Goal: Information Seeking & Learning: Learn about a topic

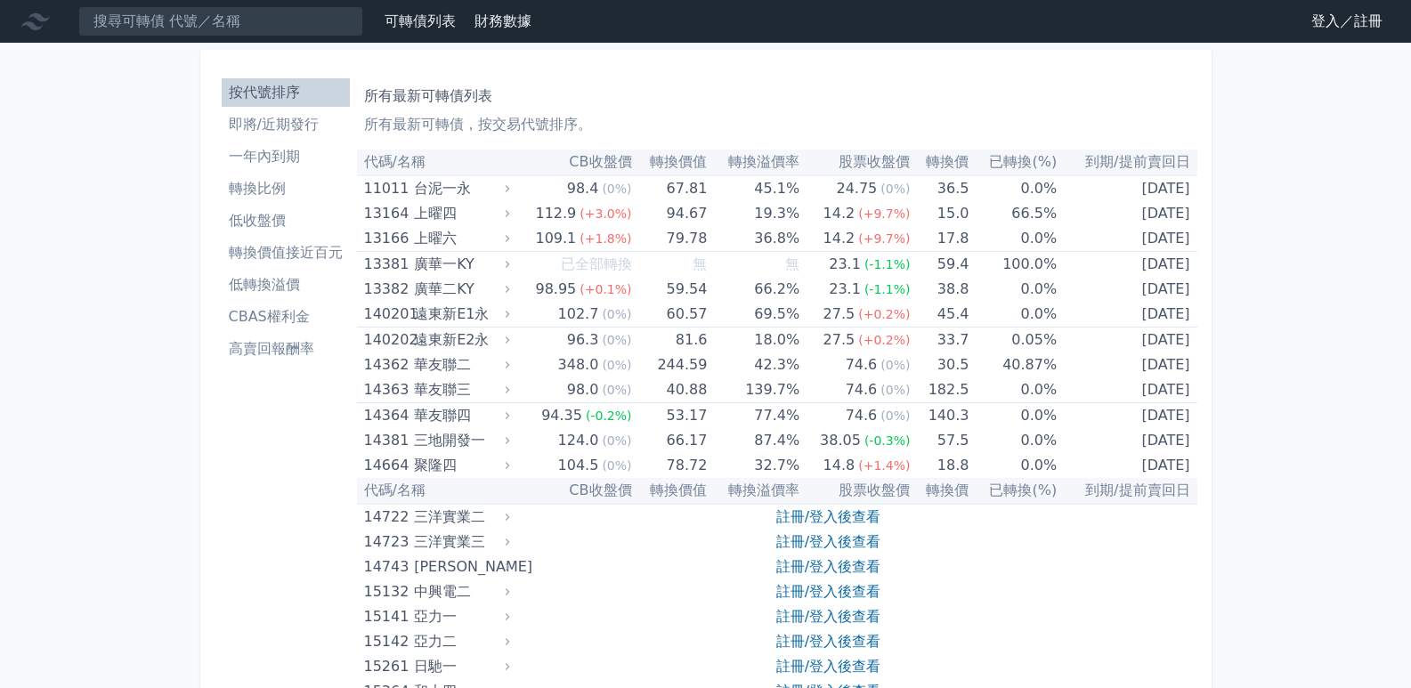
click at [293, 158] on li "一年內到期" at bounding box center [286, 156] width 128 height 21
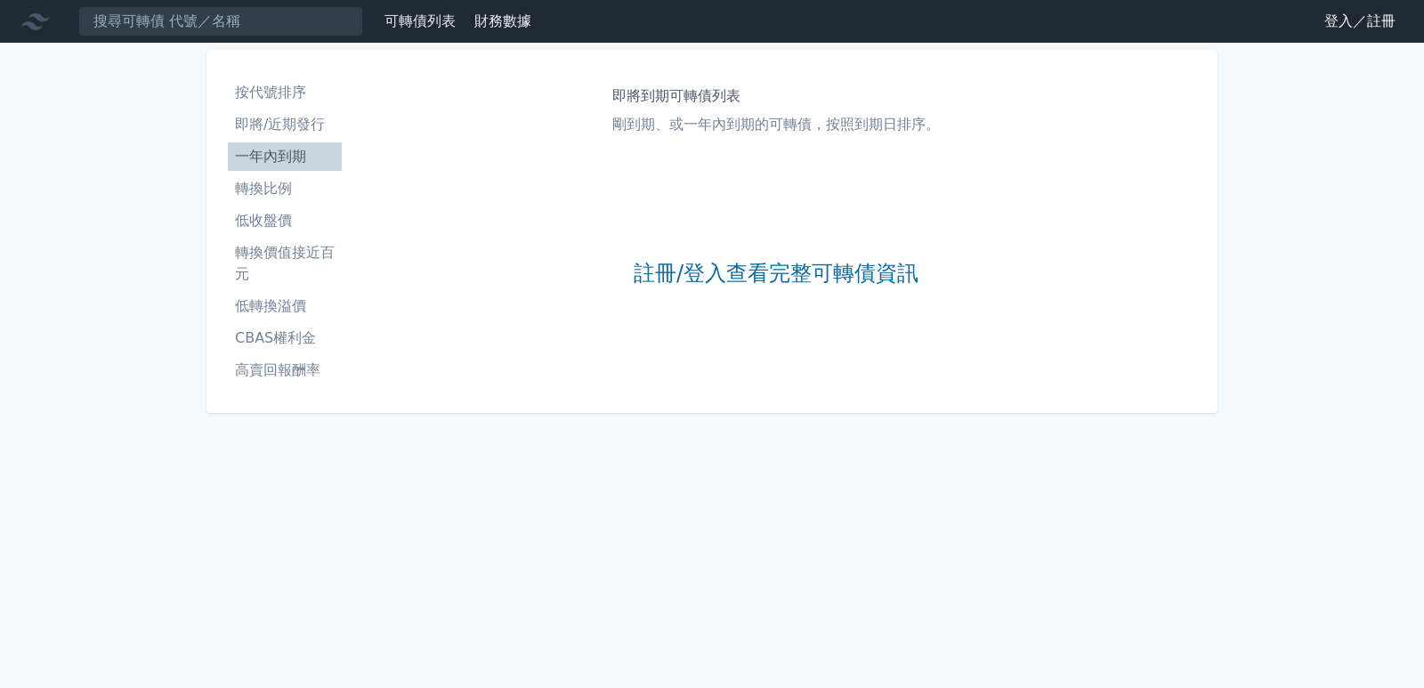
click at [1334, 22] on link "登入／註冊" at bounding box center [1360, 21] width 100 height 28
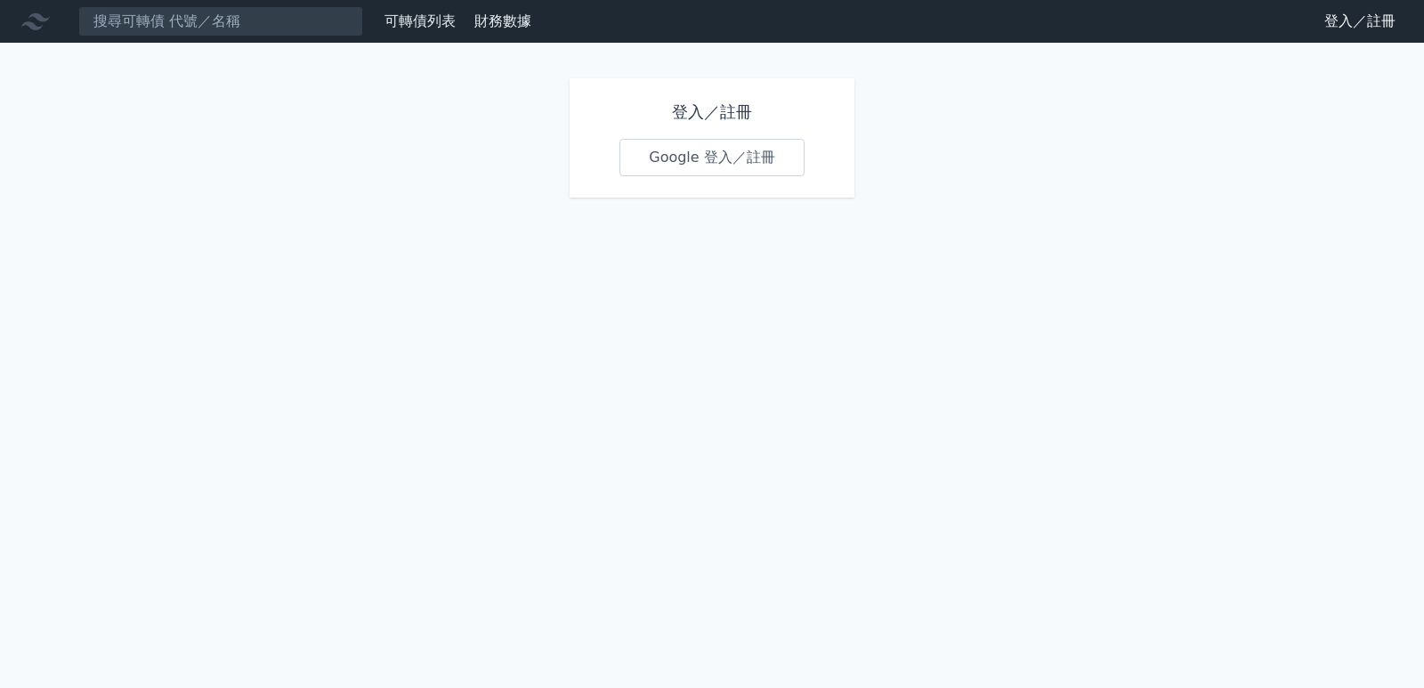
click at [755, 161] on link "Google 登入／註冊" at bounding box center [712, 157] width 185 height 37
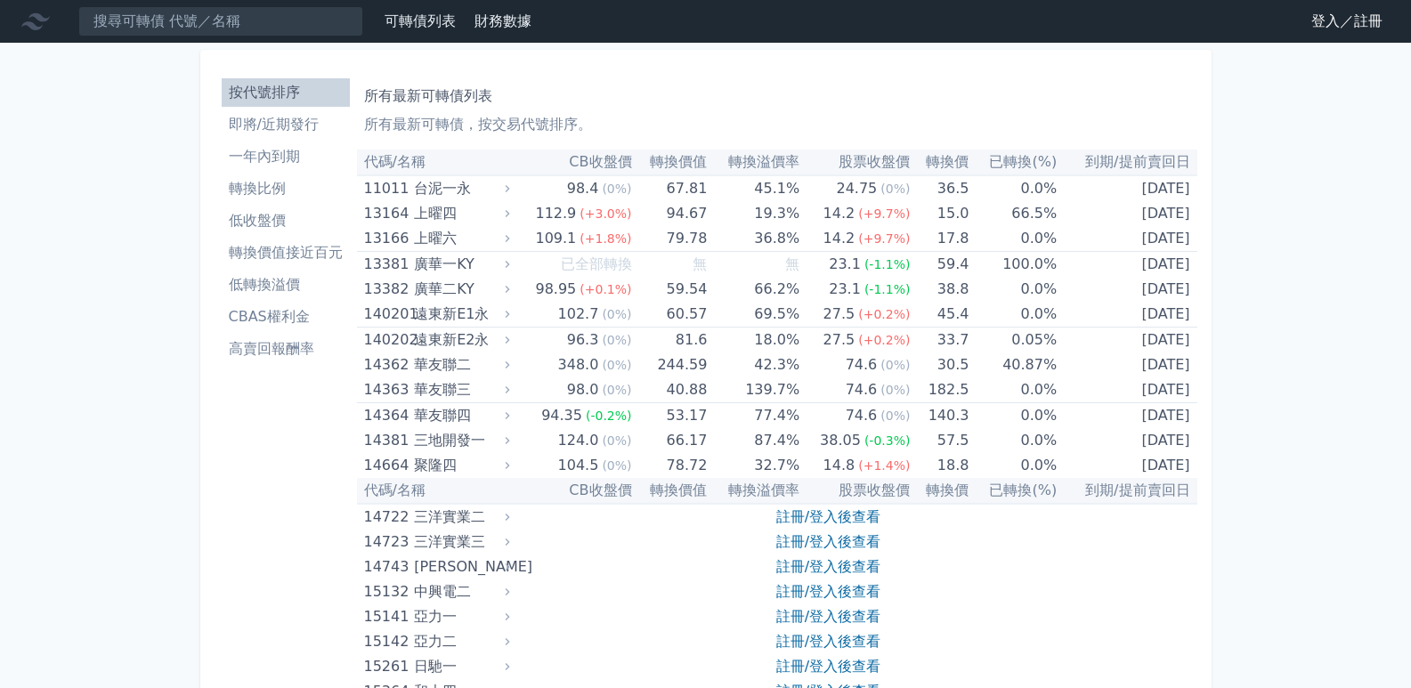
click at [287, 158] on li "一年內到期" at bounding box center [286, 156] width 128 height 21
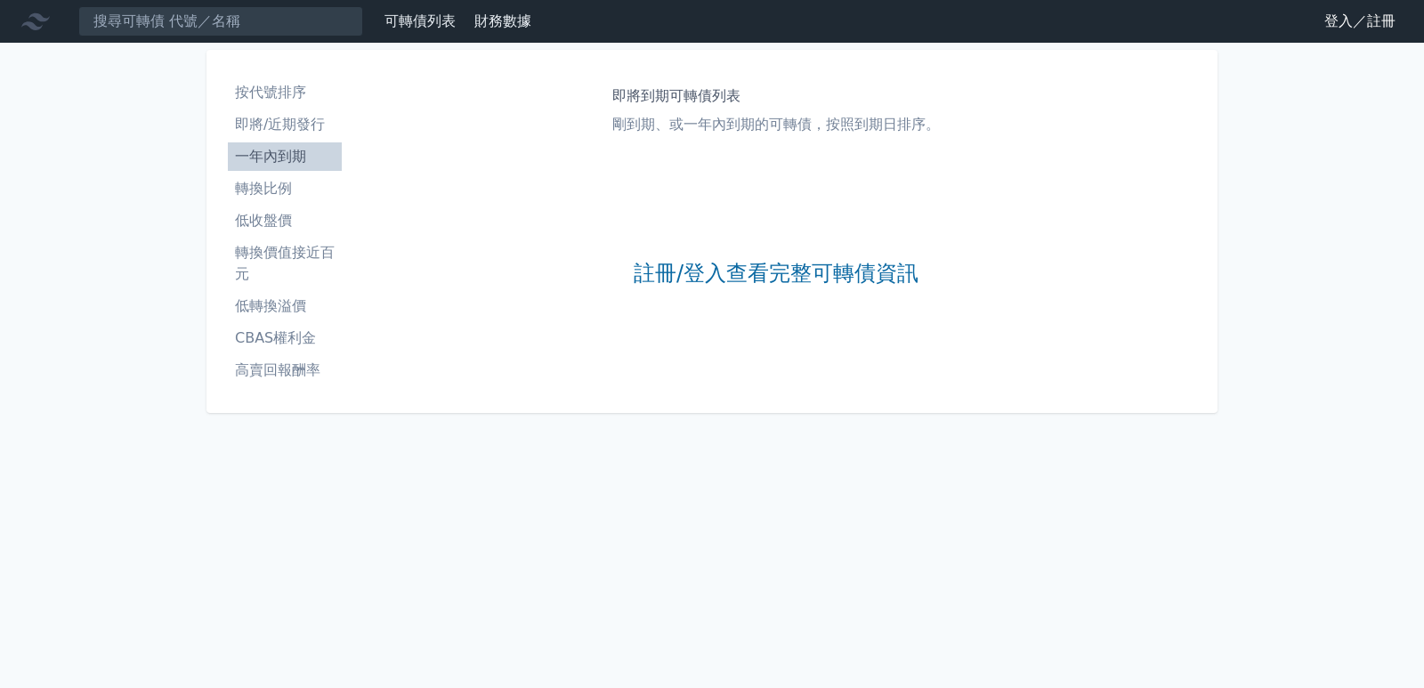
click at [285, 155] on li "一年內到期" at bounding box center [285, 156] width 114 height 21
click at [424, 22] on link "可轉債列表" at bounding box center [420, 20] width 71 height 17
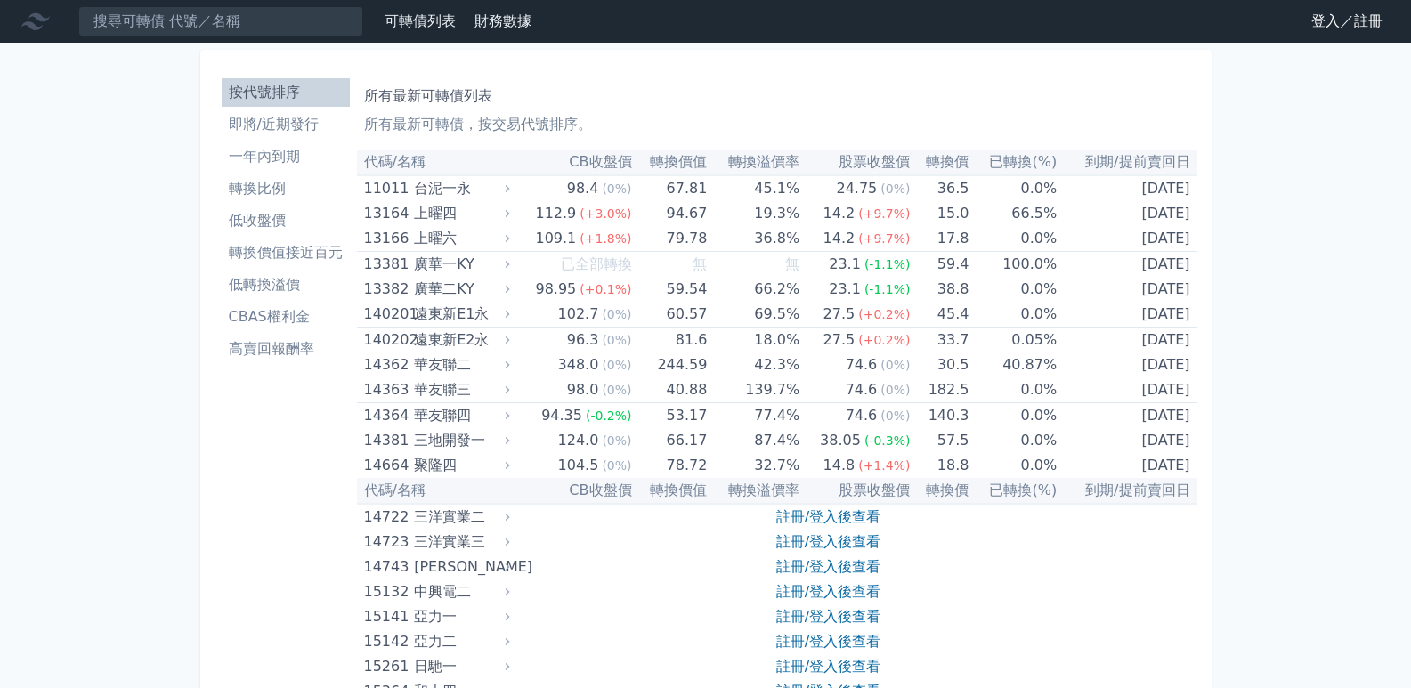
click at [1375, 22] on link "登入／註冊" at bounding box center [1347, 21] width 100 height 28
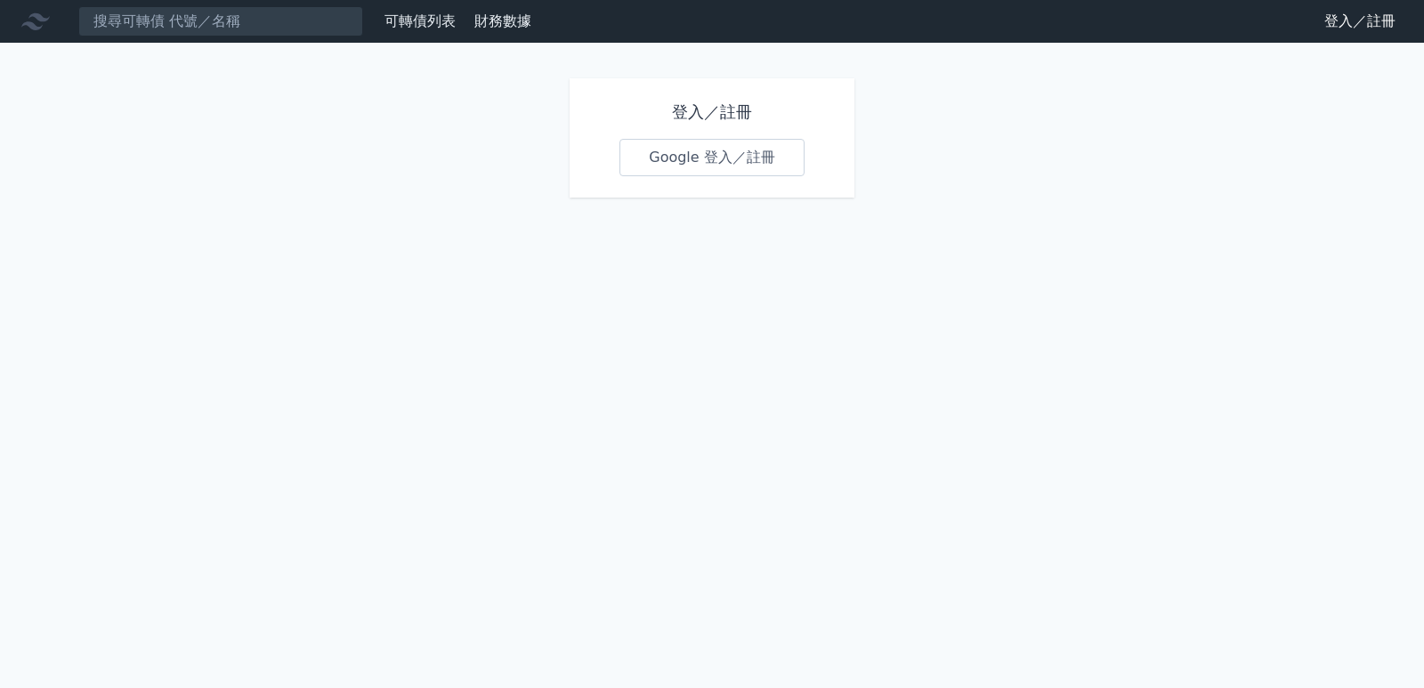
click at [690, 160] on link "Google 登入／註冊" at bounding box center [712, 157] width 185 height 37
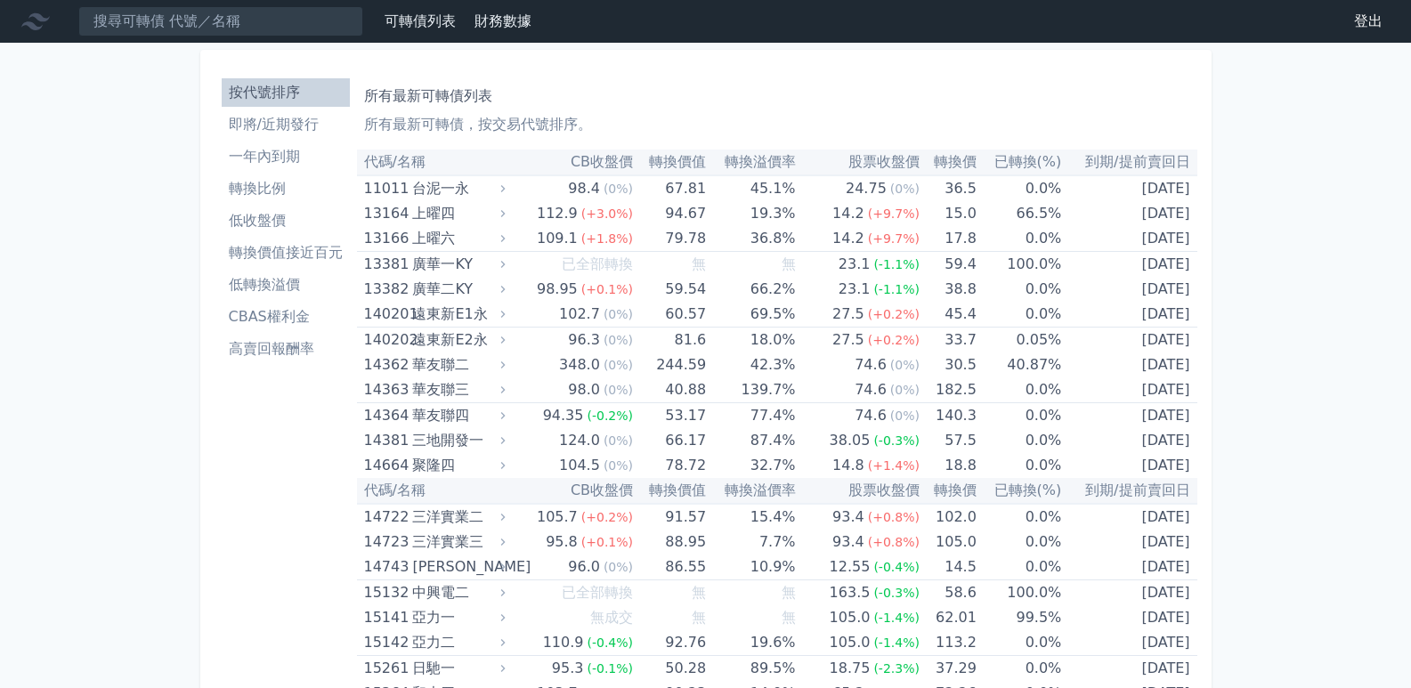
click at [264, 154] on li "一年內到期" at bounding box center [286, 156] width 128 height 21
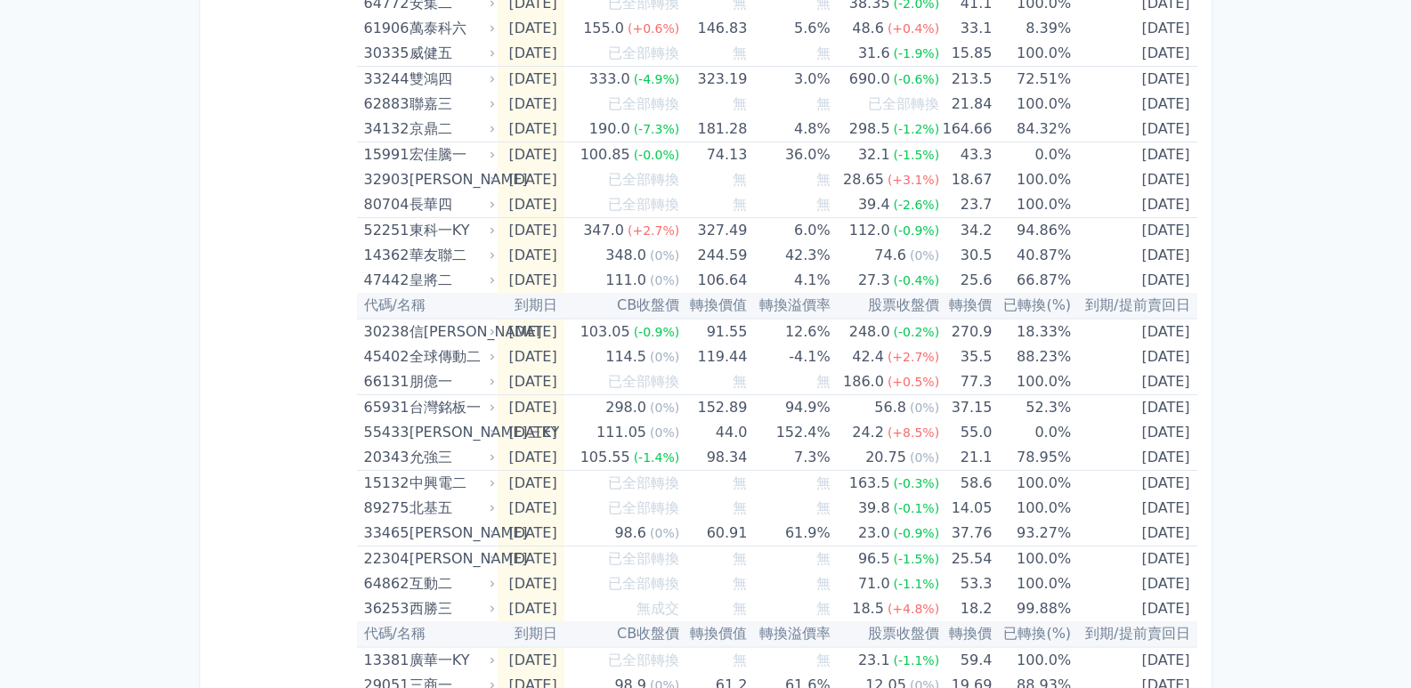
scroll to position [979, 0]
